Goal: Task Accomplishment & Management: Manage account settings

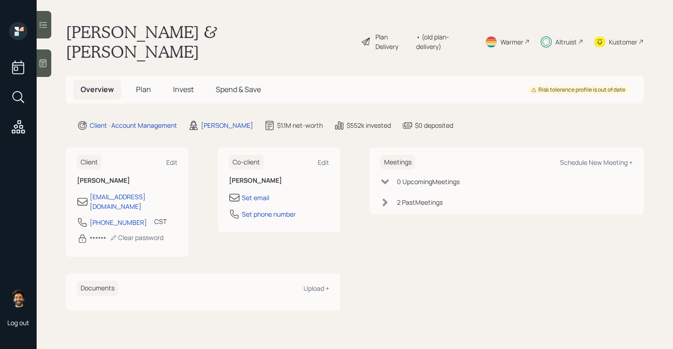
click at [147, 84] on span "Plan" at bounding box center [143, 89] width 15 height 10
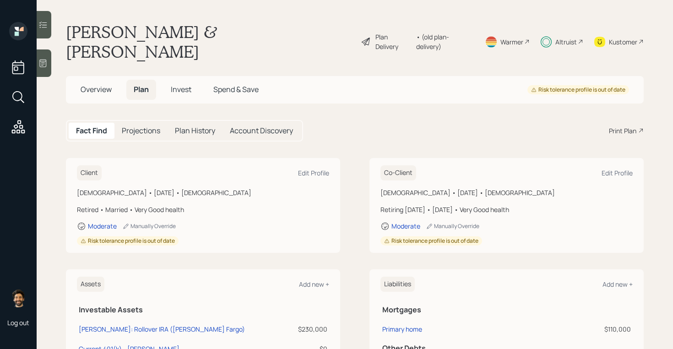
click at [174, 80] on h5 "Invest" at bounding box center [180, 90] width 35 height 20
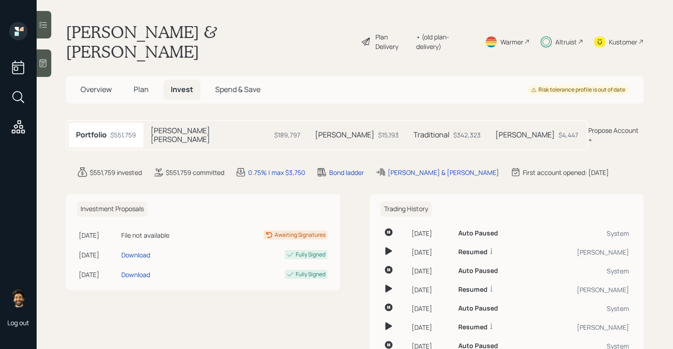
click at [147, 84] on span "Plan" at bounding box center [141, 89] width 15 height 10
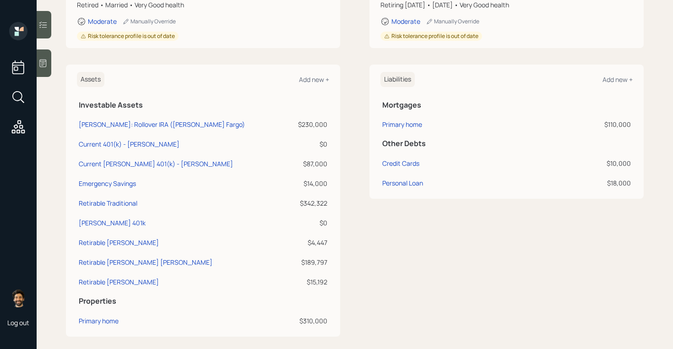
scroll to position [201, 0]
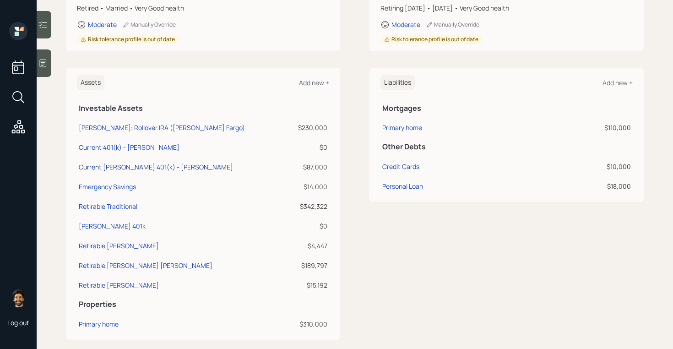
click at [141, 162] on div "Current [PERSON_NAME] 401(k) - [PERSON_NAME]" at bounding box center [156, 167] width 154 height 10
select select "roth_401k"
select select "balanced"
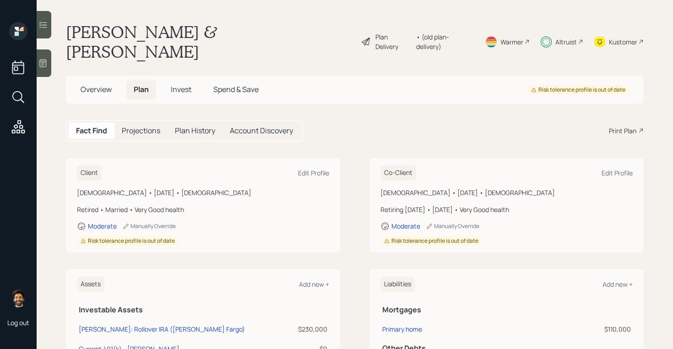
click at [178, 80] on h5 "Invest" at bounding box center [180, 90] width 35 height 20
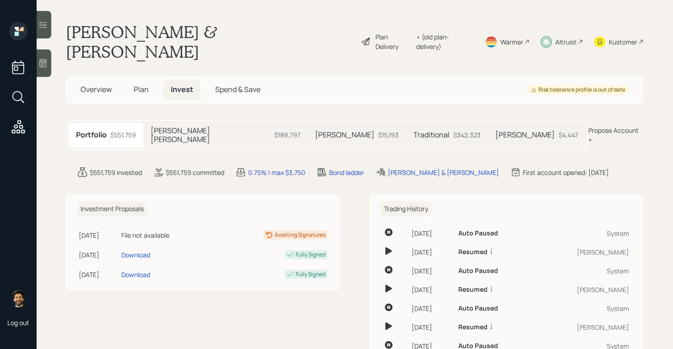
click at [315, 131] on h5 "[PERSON_NAME]" at bounding box center [345, 135] width 60 height 9
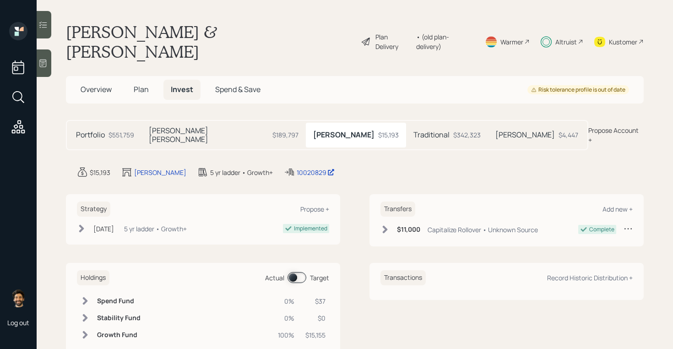
click at [414, 131] on h5 "Traditional" at bounding box center [432, 135] width 36 height 9
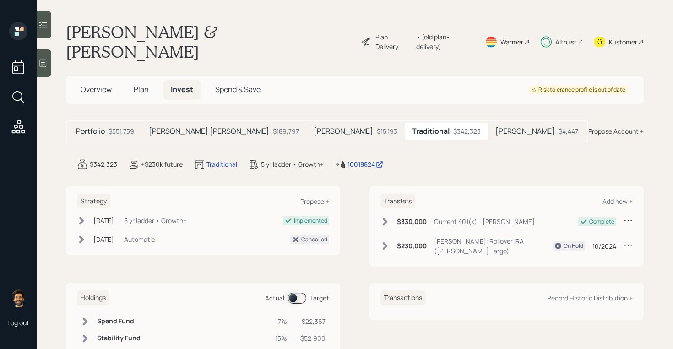
click at [314, 127] on h5 "[PERSON_NAME]" at bounding box center [344, 131] width 60 height 9
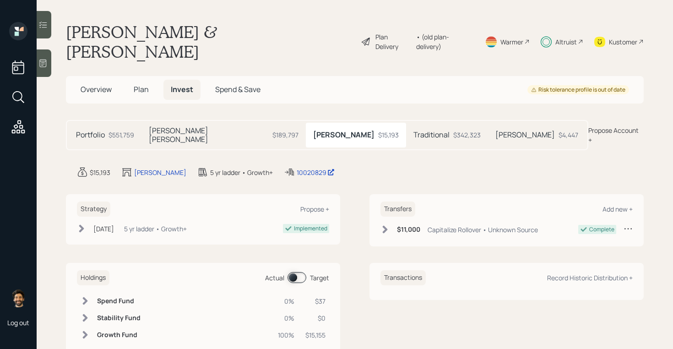
click at [109, 130] on div "$551,759" at bounding box center [122, 135] width 26 height 10
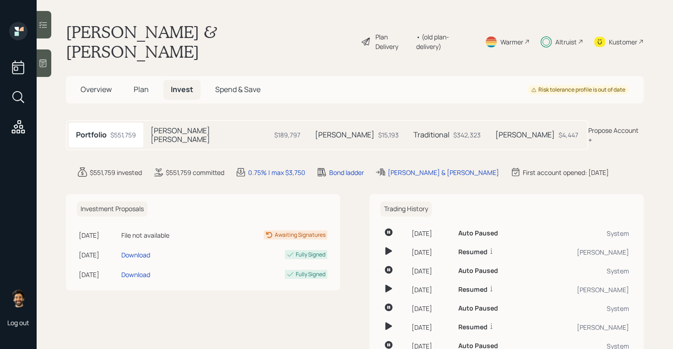
click at [131, 80] on h5 "Plan" at bounding box center [141, 90] width 30 height 20
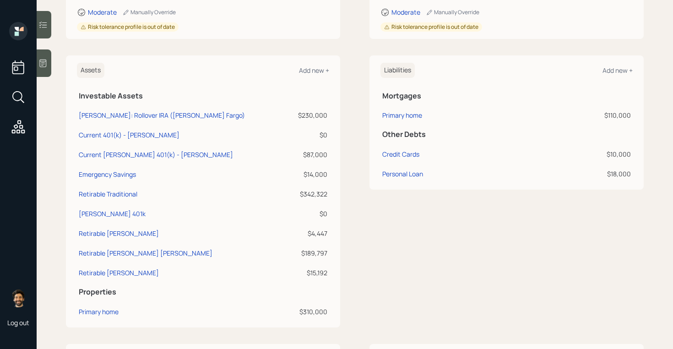
scroll to position [213, 0]
